Goal: Information Seeking & Learning: Learn about a topic

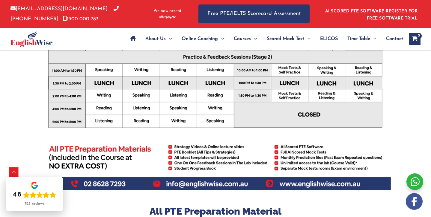
scroll to position [263, 0]
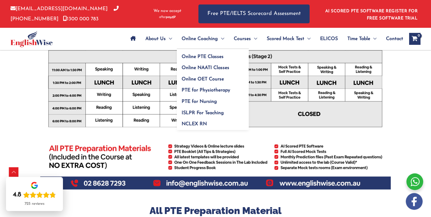
click at [211, 39] on span "Online Coaching" at bounding box center [200, 38] width 36 height 21
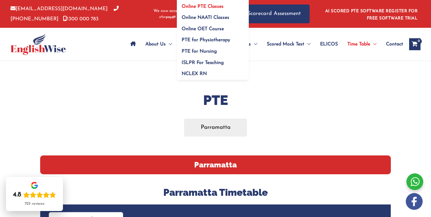
click at [218, 7] on span "Online PTE Classes" at bounding box center [203, 6] width 42 height 5
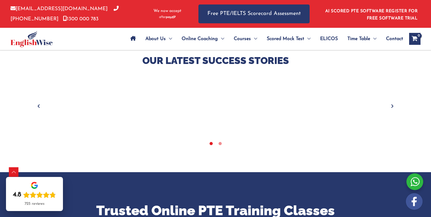
scroll to position [246, 0]
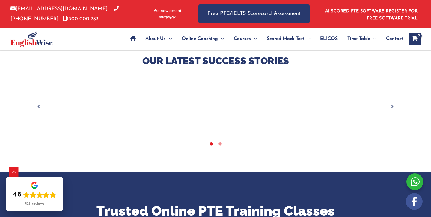
click at [392, 108] on icon "Next" at bounding box center [392, 107] width 6 height 6
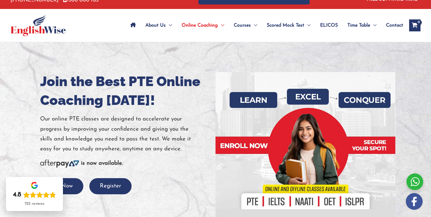
scroll to position [0, 0]
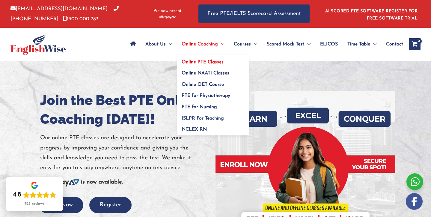
click at [179, 46] on link "Online Coaching" at bounding box center [203, 44] width 52 height 21
